Goal: Information Seeking & Learning: Learn about a topic

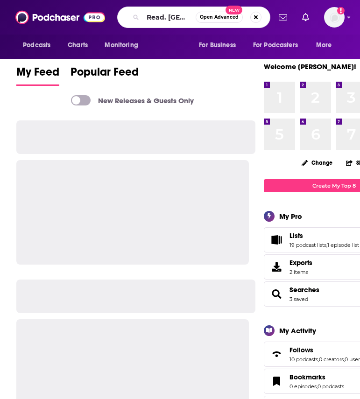
scroll to position [0, 118]
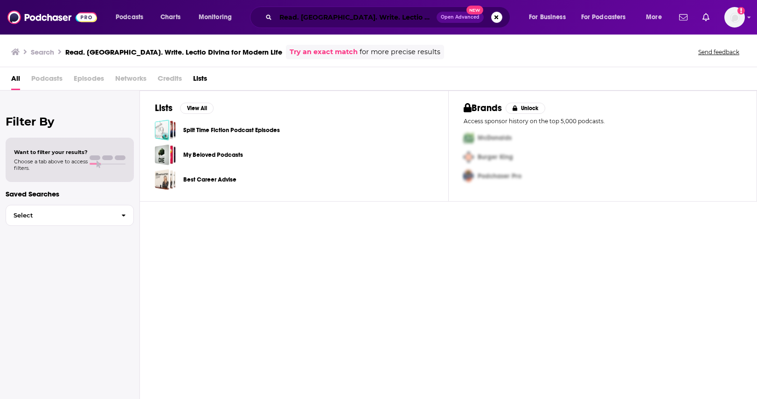
click at [352, 14] on input "Read. [GEOGRAPHIC_DATA]. Write. Lectio Divina for Modern Life" at bounding box center [356, 17] width 161 height 15
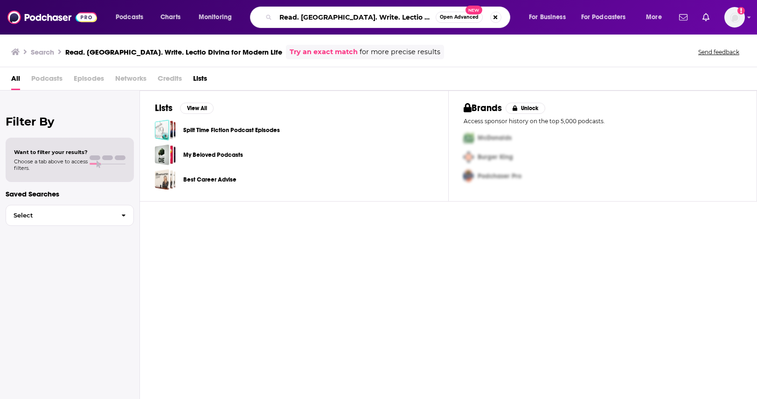
scroll to position [0, 11]
drag, startPoint x: 342, startPoint y: 16, endPoint x: 587, endPoint y: 38, distance: 245.9
click at [359, 38] on div "Podcasts Charts Monitoring Read. [GEOGRAPHIC_DATA]. Write. Lectio Divina for Mo…" at bounding box center [378, 199] width 757 height 399
type input "Read. [GEOGRAPHIC_DATA]. Write."
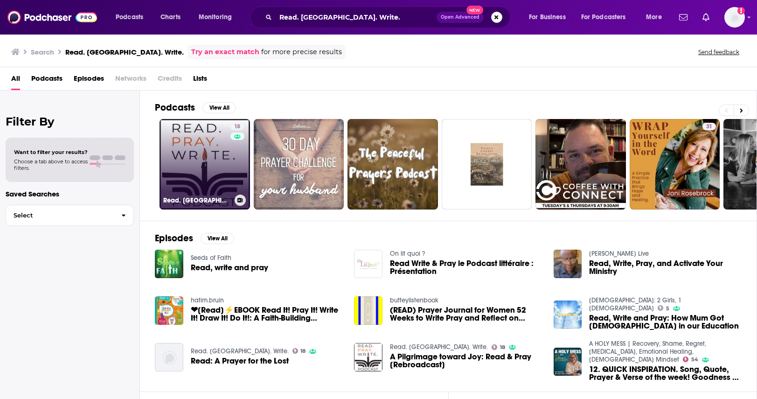
click at [222, 169] on link "18 Read. [GEOGRAPHIC_DATA]. Write." at bounding box center [205, 164] width 91 height 91
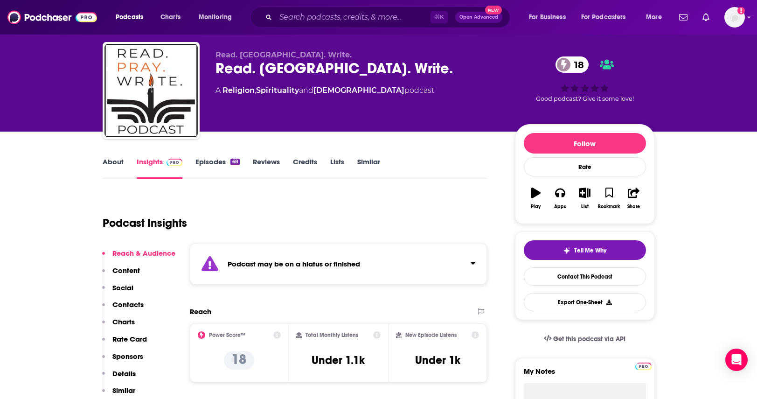
scroll to position [22, 0]
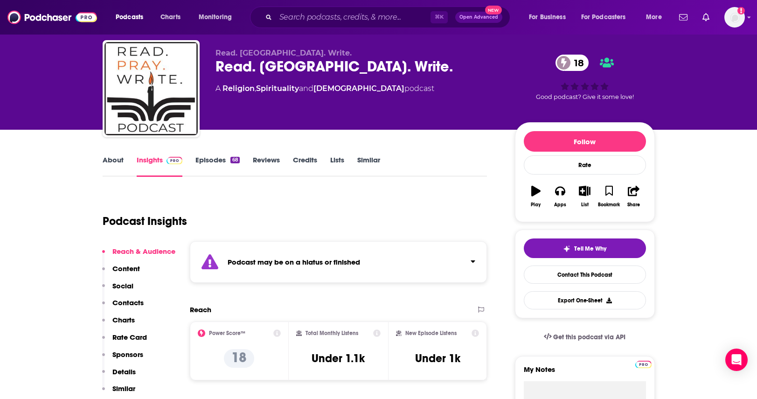
click at [106, 162] on link "About" at bounding box center [113, 165] width 21 height 21
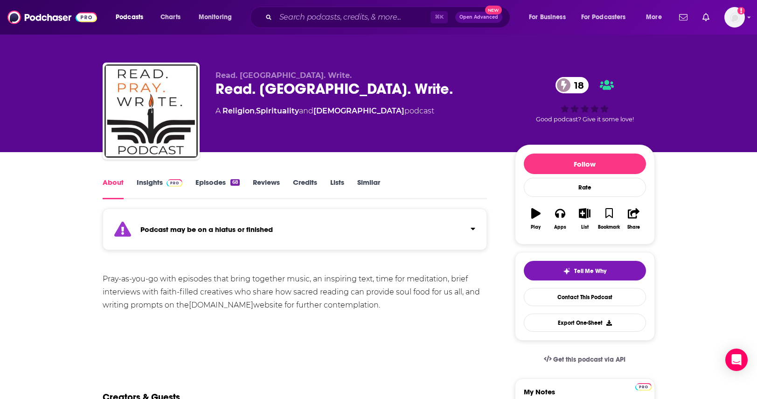
click at [173, 186] on img at bounding box center [175, 182] width 16 height 7
